Goal: Task Accomplishment & Management: Manage account settings

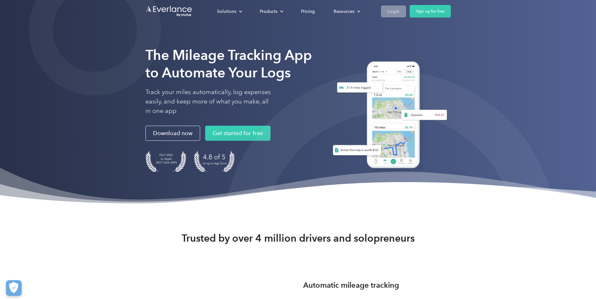
click at [395, 10] on div "Login" at bounding box center [393, 12] width 12 height 8
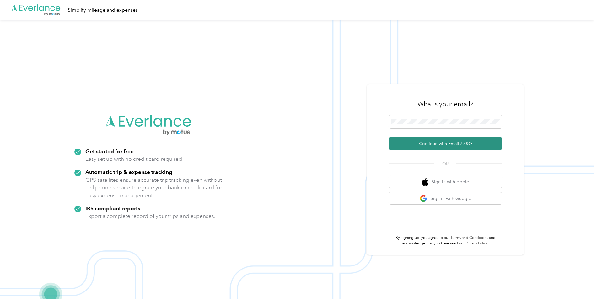
click at [436, 147] on button "Continue with Email / SSO" at bounding box center [445, 143] width 113 height 13
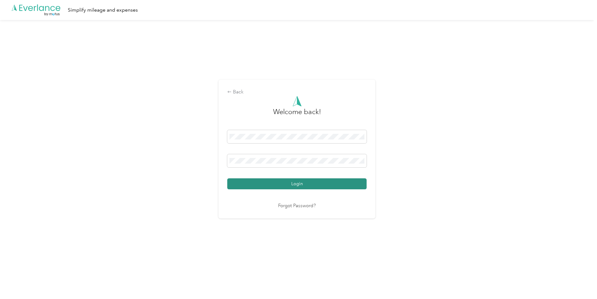
click at [335, 182] on button "Login" at bounding box center [296, 184] width 139 height 11
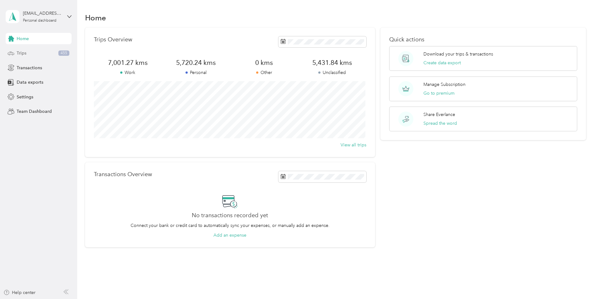
click at [44, 54] on div "Trips 455" at bounding box center [39, 53] width 66 height 11
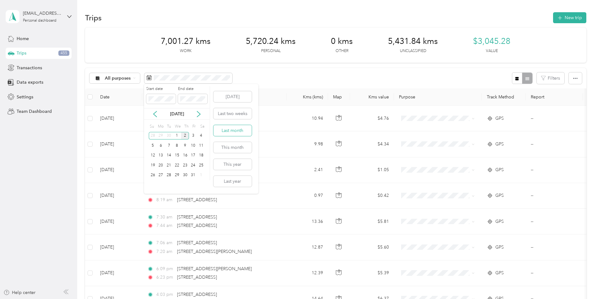
click at [237, 131] on button "Last month" at bounding box center [232, 130] width 38 height 11
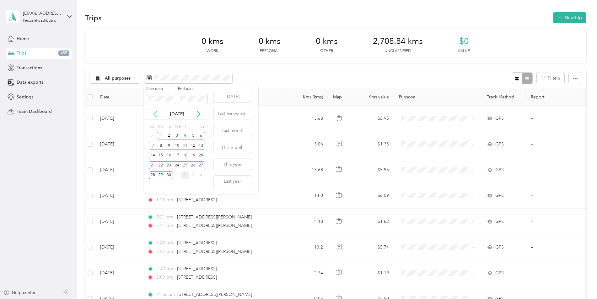
click at [155, 114] on icon at bounding box center [155, 114] width 6 height 6
click at [192, 136] on div "1" at bounding box center [193, 136] width 8 height 8
click at [152, 186] on div "31" at bounding box center [153, 185] width 8 height 8
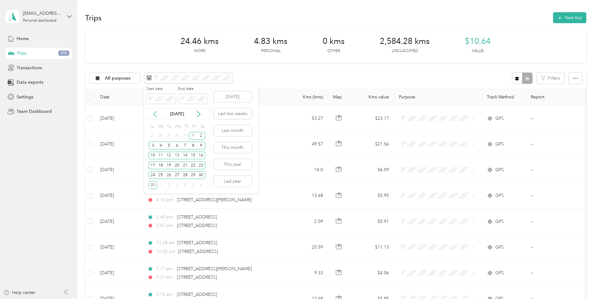
click at [156, 115] on icon at bounding box center [155, 114] width 6 height 6
click at [170, 136] on div "1" at bounding box center [169, 136] width 8 height 8
click at [183, 176] on div "31" at bounding box center [185, 176] width 8 height 8
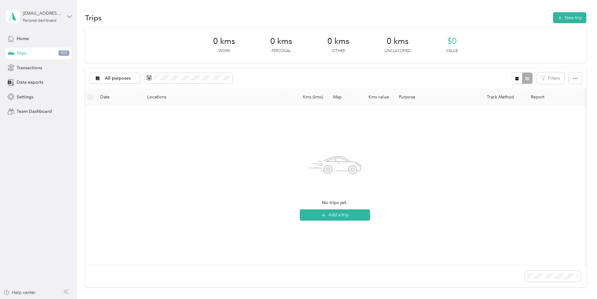
click at [70, 16] on icon at bounding box center [69, 16] width 4 height 4
click at [41, 54] on div "Log out" at bounding box center [71, 49] width 123 height 11
